Goal: Use online tool/utility: Utilize a website feature to perform a specific function

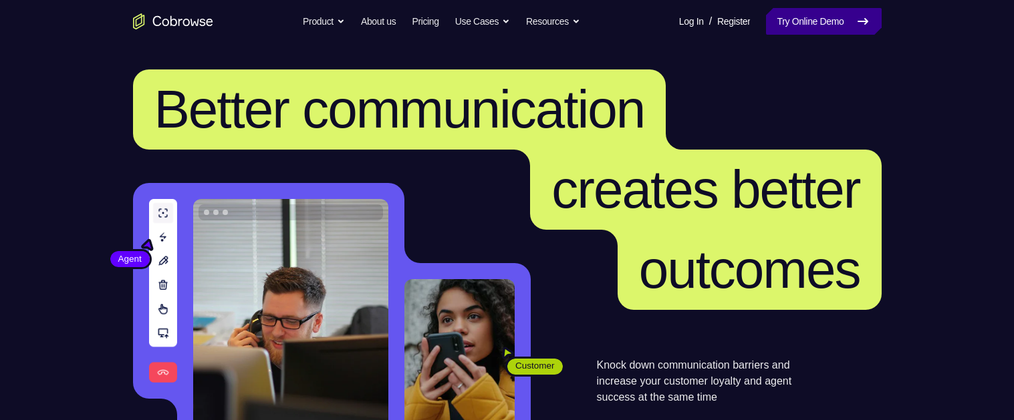
click at [825, 21] on link "Try Online Demo" at bounding box center [823, 21] width 115 height 27
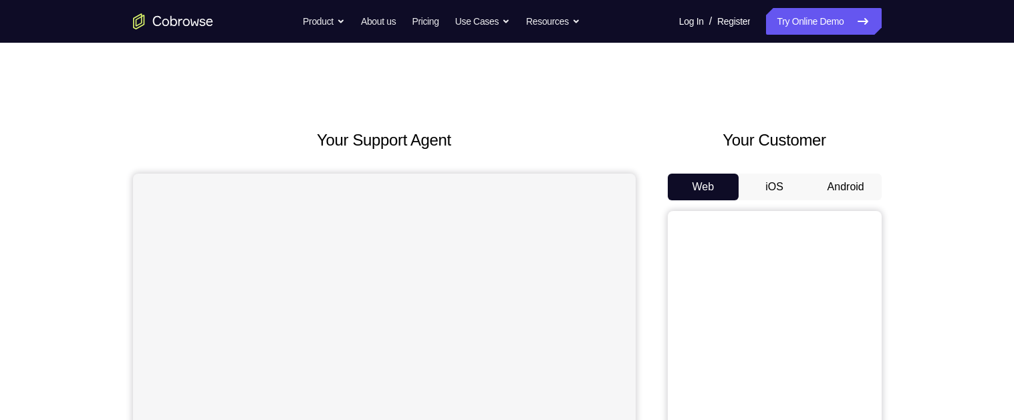
click at [848, 191] on button "Android" at bounding box center [845, 187] width 71 height 27
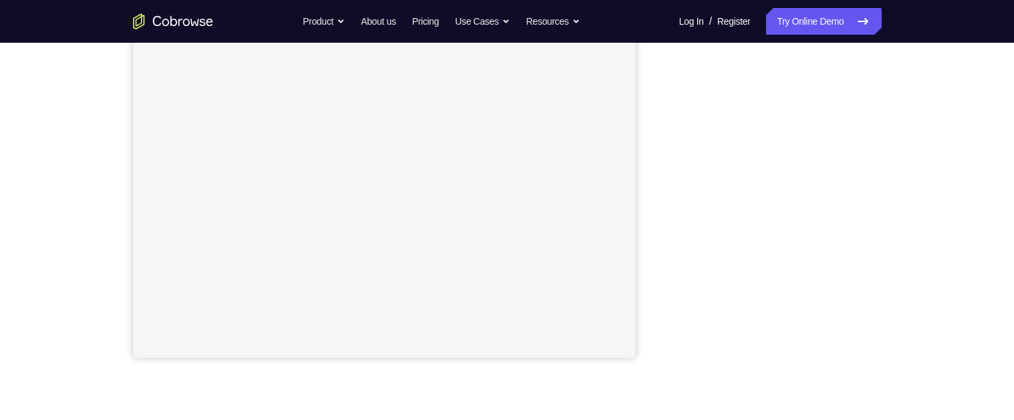
scroll to position [265, 0]
click at [894, 221] on div "Your Support Agent Your Customer Web iOS Android Next Steps We’d be happy to gi…" at bounding box center [507, 218] width 855 height 881
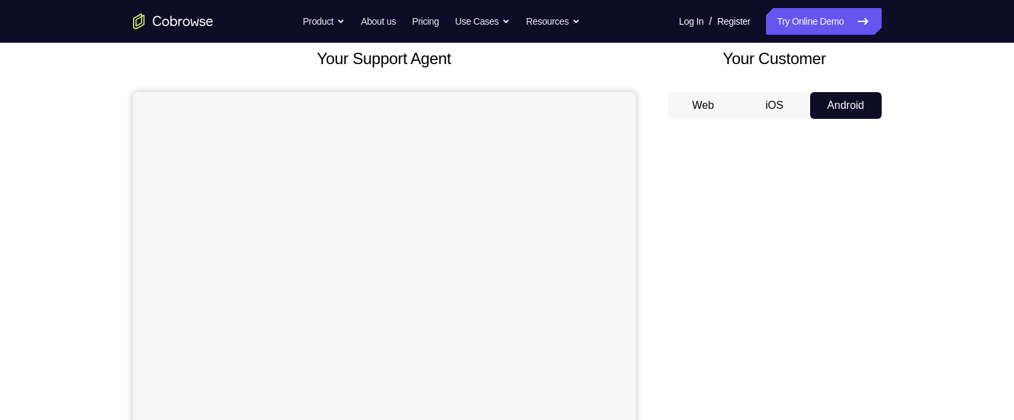
scroll to position [0, 0]
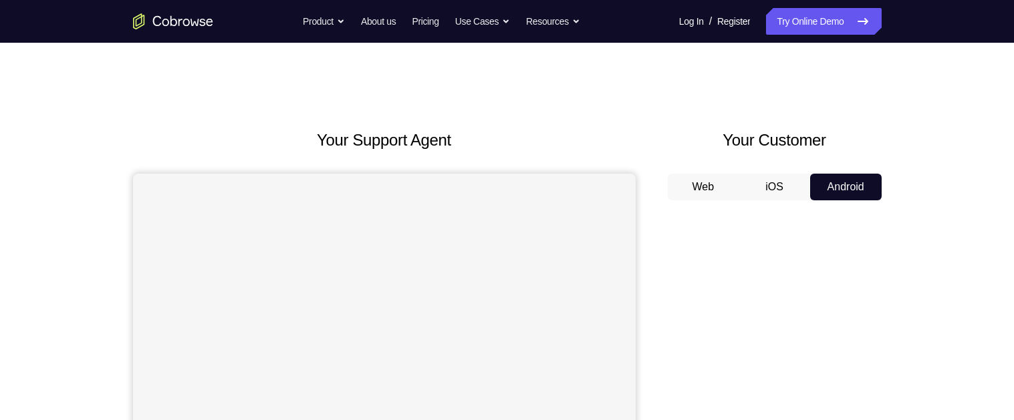
click at [788, 207] on div "Web iOS Android" at bounding box center [775, 398] width 214 height 448
click at [774, 185] on button "iOS" at bounding box center [773, 187] width 71 height 27
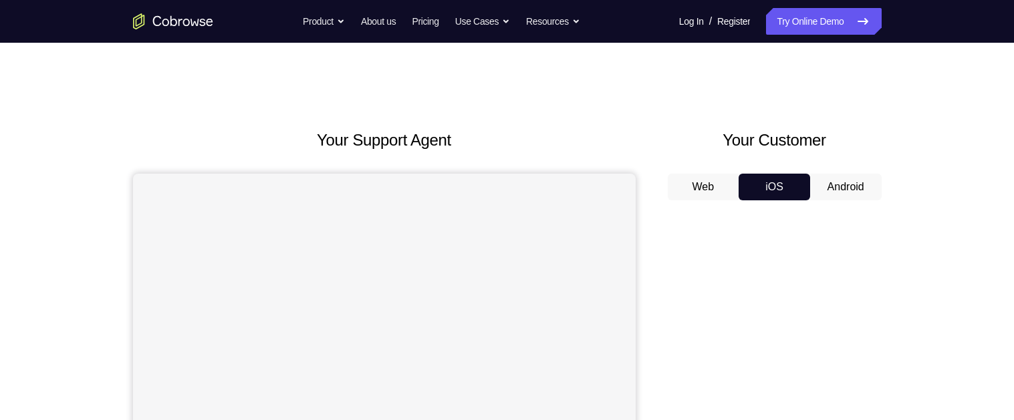
click at [834, 192] on button "Android" at bounding box center [845, 187] width 71 height 27
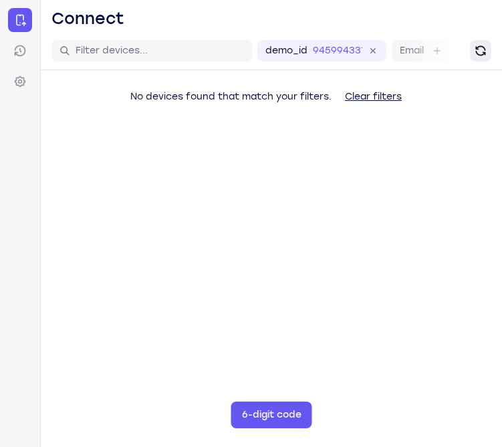
click at [485, 59] on button "Refresh" at bounding box center [480, 50] width 21 height 21
click at [485, 51] on icon "Refresh" at bounding box center [480, 50] width 13 height 13
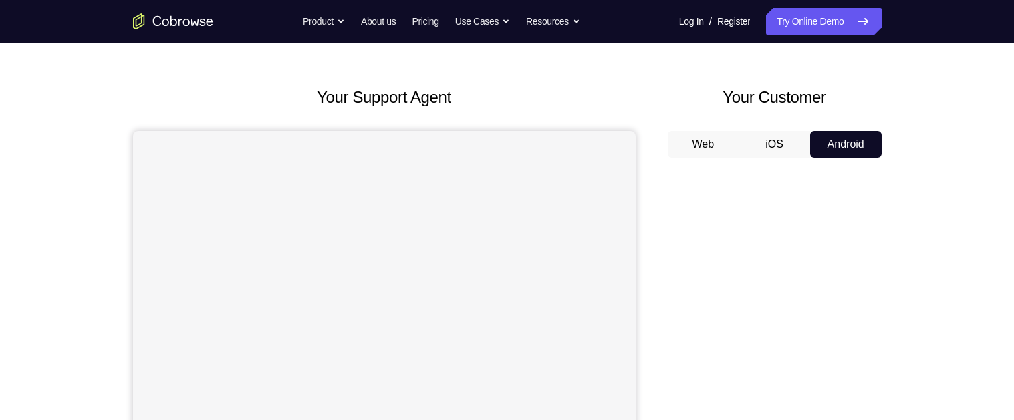
scroll to position [10, 0]
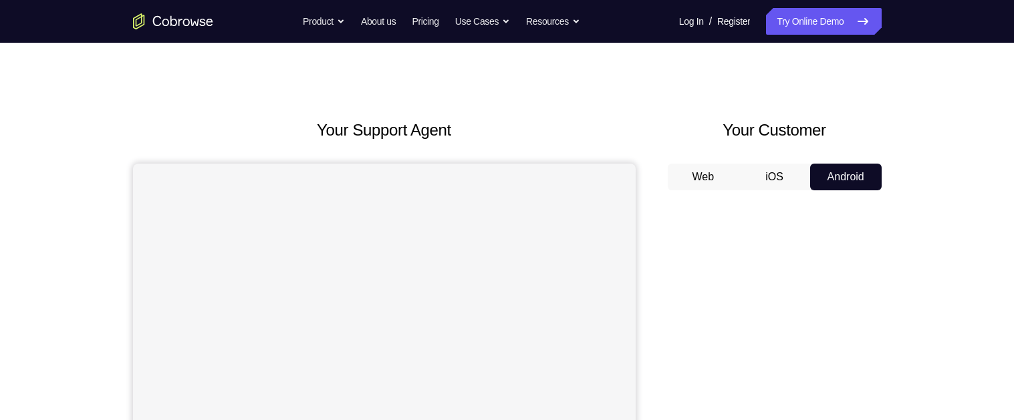
click at [700, 174] on button "Web" at bounding box center [703, 177] width 71 height 27
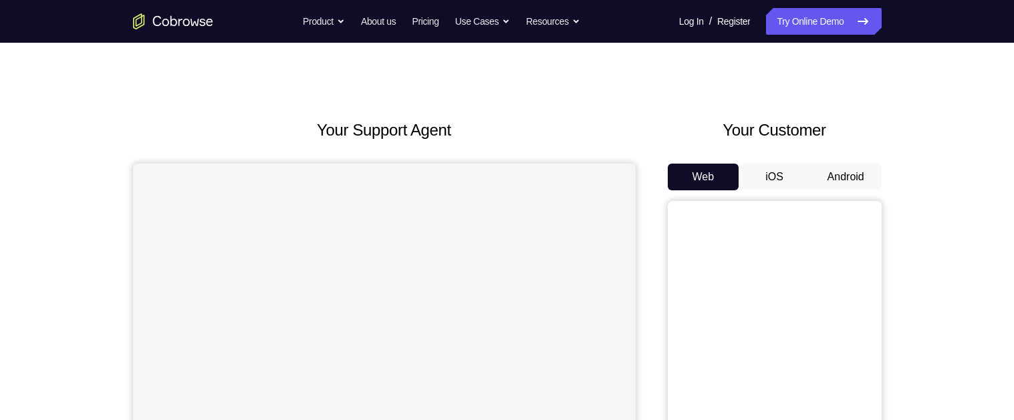
click at [843, 180] on button "Android" at bounding box center [845, 177] width 71 height 27
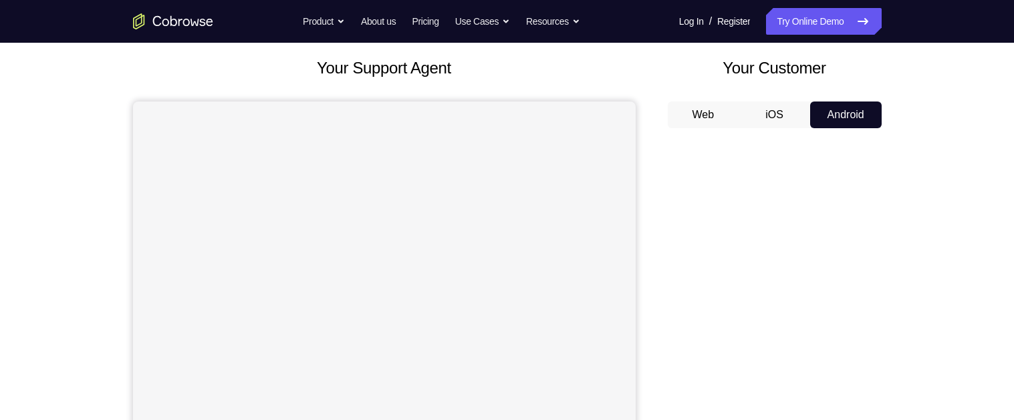
scroll to position [63, 0]
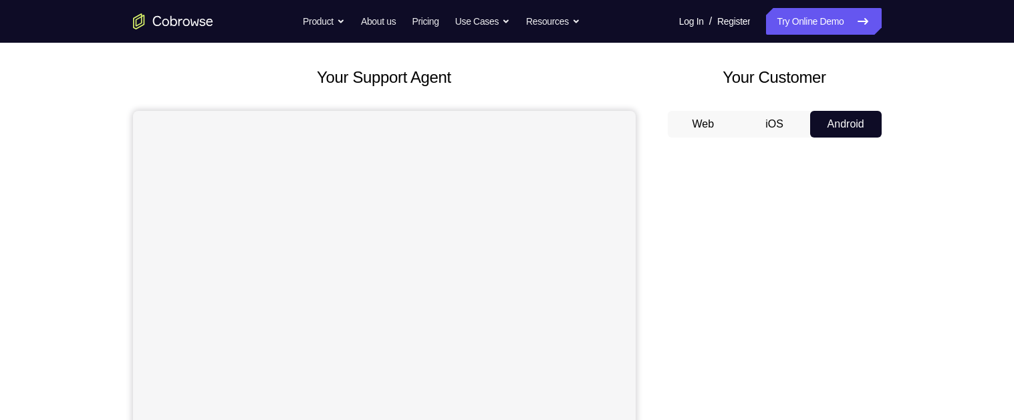
click at [705, 123] on button "Web" at bounding box center [703, 124] width 71 height 27
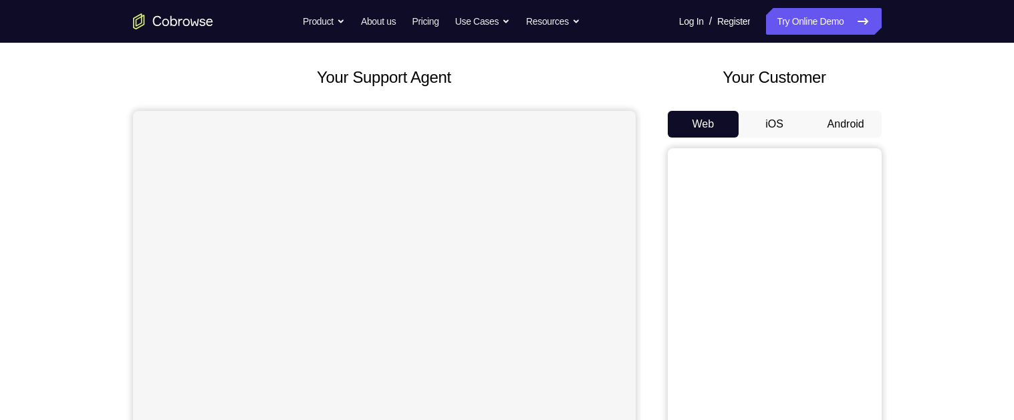
click at [857, 125] on button "Android" at bounding box center [845, 124] width 71 height 27
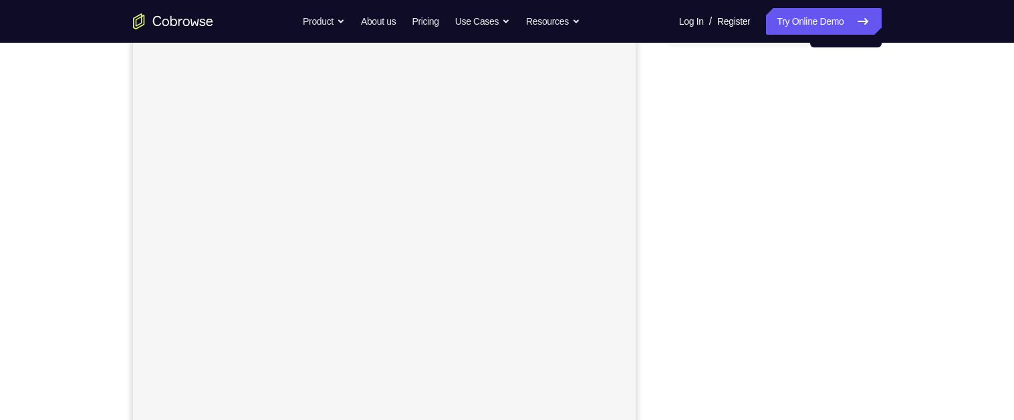
scroll to position [152, 0]
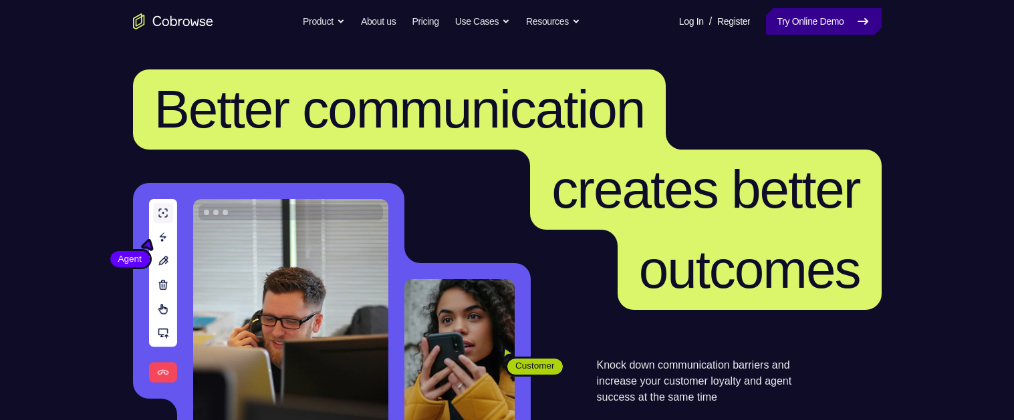
click at [801, 27] on link "Try Online Demo" at bounding box center [823, 21] width 115 height 27
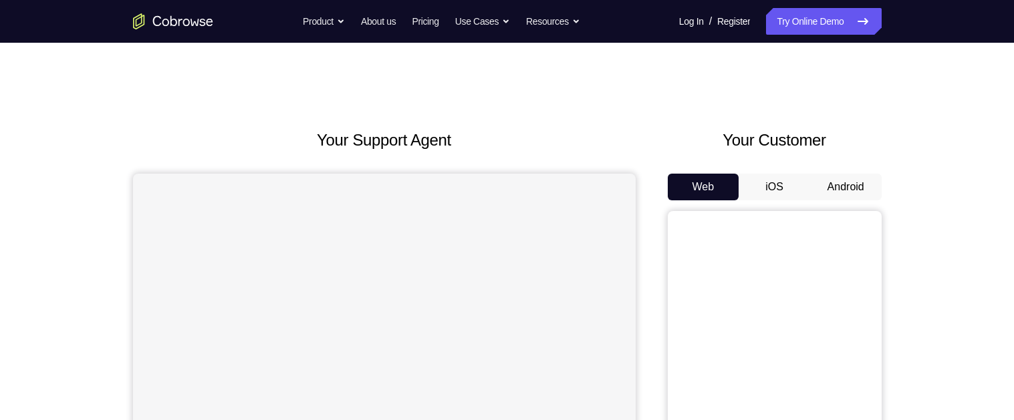
click at [841, 188] on button "Android" at bounding box center [845, 187] width 71 height 27
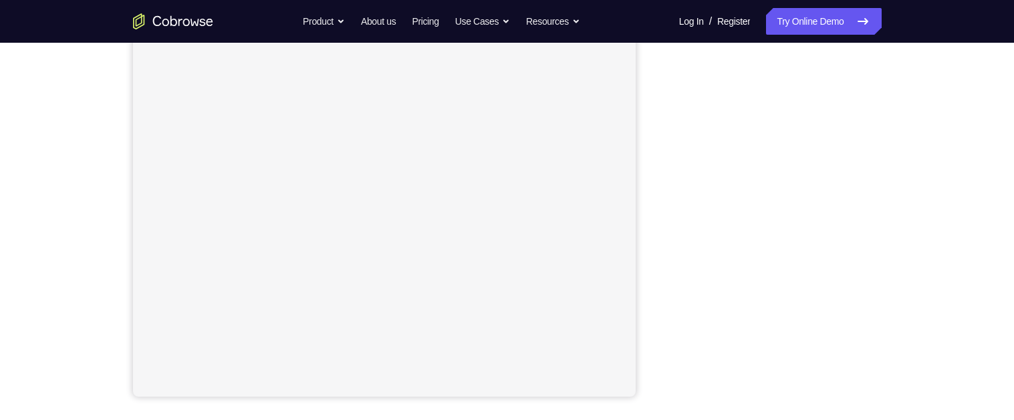
scroll to position [229, 0]
click at [900, 219] on div "Your Support Agent Your Customer Web iOS Android Next Steps We’d be happy to gi…" at bounding box center [507, 254] width 855 height 881
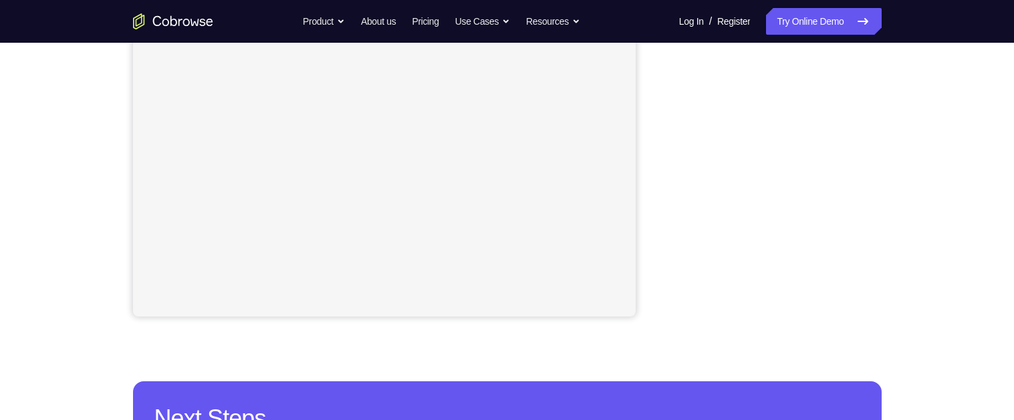
scroll to position [304, 0]
click at [893, 168] on div "Your Support Agent Your Customer Web iOS Android Next Steps We’d be happy to gi…" at bounding box center [507, 179] width 855 height 881
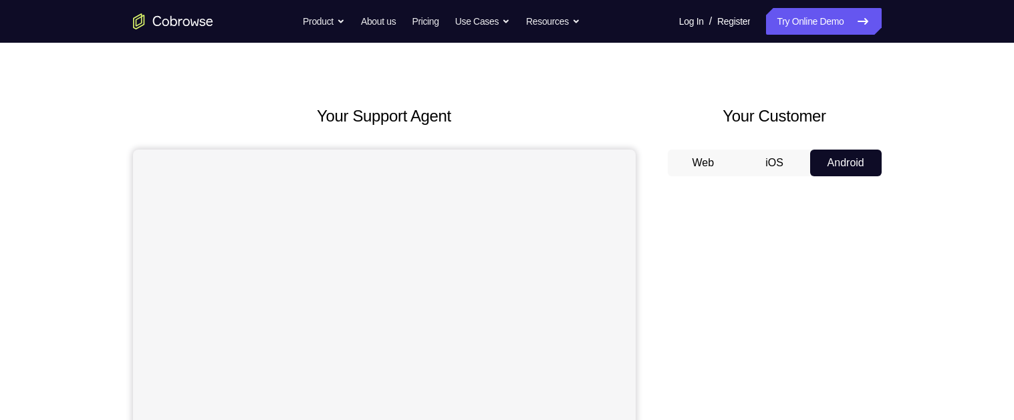
scroll to position [17, 0]
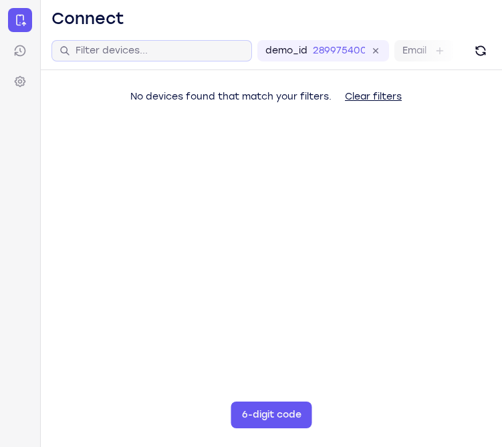
click at [198, 68] on div "demo_id 2899754000 2899754000 Email User ID Device ID Device name" at bounding box center [271, 51] width 461 height 38
click at [208, 54] on input "text" at bounding box center [160, 50] width 168 height 13
